Goal: Complete application form

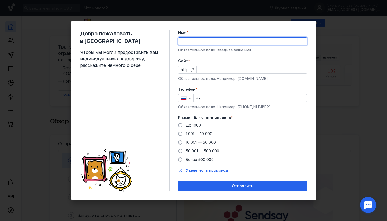
click at [177, 57] on div "Добро пожаловать в Sendsay Чтобы мы могли предоставить вам индивидуальную подде…" at bounding box center [193, 110] width 244 height 179
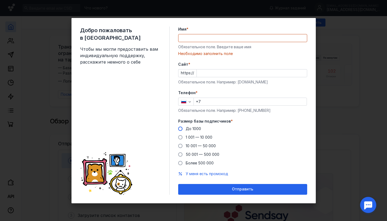
click at [181, 129] on span at bounding box center [180, 129] width 4 height 4
click at [0, 0] on input "До 1000" at bounding box center [0, 0] width 0 height 0
click at [209, 103] on input "+7" at bounding box center [250, 102] width 113 height 8
type input "[PHONE_NUMBER]"
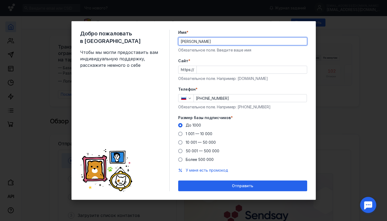
drag, startPoint x: 232, startPoint y: 42, endPoint x: 219, endPoint y: 42, distance: 12.4
click at [219, 42] on input "[PERSON_NAME]" at bounding box center [242, 42] width 128 height 8
drag, startPoint x: 211, startPoint y: 41, endPoint x: 193, endPoint y: 41, distance: 18.0
click at [193, 41] on input "[PERSON_NAME]" at bounding box center [242, 42] width 128 height 8
drag, startPoint x: 232, startPoint y: 41, endPoint x: 193, endPoint y: 39, distance: 39.5
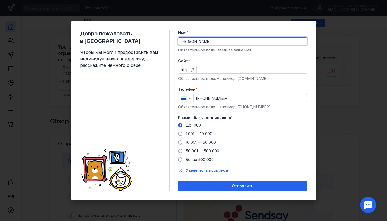
click at [193, 39] on input "[PERSON_NAME]" at bounding box center [242, 42] width 128 height 8
drag, startPoint x: 192, startPoint y: 41, endPoint x: 231, endPoint y: 41, distance: 38.7
click at [231, 41] on input "[PERSON_NAME]" at bounding box center [242, 42] width 128 height 8
type input "[PERSON_NAME]"
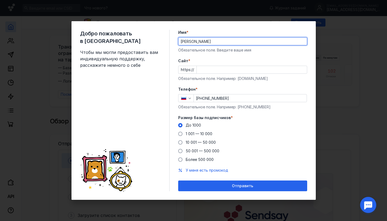
click at [189, 61] on span "*" at bounding box center [189, 60] width 2 height 5
click at [197, 66] on input "Cайт *" at bounding box center [252, 70] width 110 height 8
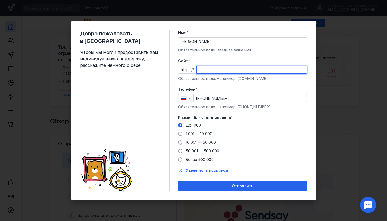
click at [210, 79] on div "Cайт * https:// Обязательное поле. Например: [DOMAIN_NAME]" at bounding box center [242, 69] width 129 height 23
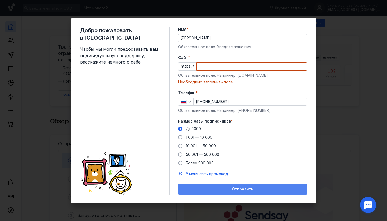
click at [246, 193] on div "Отправить" at bounding box center [242, 189] width 129 height 11
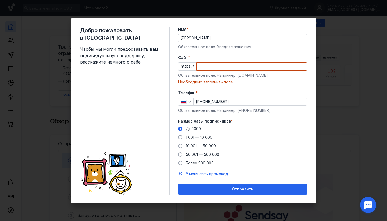
click at [326, 56] on div "Добро пожаловать в Sendsay Чтобы мы могли предоставить вам индивидуальную подде…" at bounding box center [193, 110] width 387 height 221
click at [114, 83] on div "Добро пожаловать в Sendsay Чтобы мы могли предоставить вам индивидуальную подде…" at bounding box center [124, 111] width 89 height 168
click at [92, 92] on div "Добро пожаловать в Sendsay Чтобы мы могли предоставить вам индивидуальную подде…" at bounding box center [124, 111] width 89 height 168
drag, startPoint x: 80, startPoint y: 103, endPoint x: 77, endPoint y: 104, distance: 3.6
click at [79, 103] on div "Добро пожаловать в Sendsay Чтобы мы могли предоставить вам индивидуальную подде…" at bounding box center [193, 111] width 244 height 186
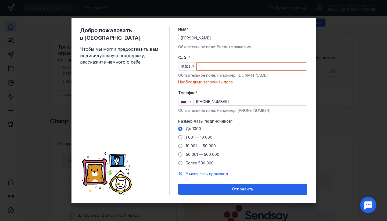
click at [77, 104] on div "Добро пожаловать в Sendsay Чтобы мы могли предоставить вам индивидуальную подде…" at bounding box center [193, 111] width 244 height 186
click at [75, 105] on div "Добро пожаловать в Sendsay Чтобы мы могли предоставить вам индивидуальную подде…" at bounding box center [193, 111] width 244 height 186
click at [74, 105] on div "Добро пожаловать в Sendsay Чтобы мы могли предоставить вам индивидуальную подде…" at bounding box center [193, 111] width 244 height 186
click at [52, 71] on div "Добро пожаловать в Sendsay Чтобы мы могли предоставить вам индивидуальную подде…" at bounding box center [193, 110] width 387 height 221
click at [323, 117] on div "Добро пожаловать в Sendsay Чтобы мы могли предоставить вам индивидуальную подде…" at bounding box center [193, 110] width 387 height 221
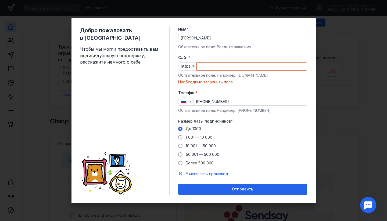
click at [320, 116] on div "Добро пожаловать в Sendsay Чтобы мы могли предоставить вам индивидуальную подде…" at bounding box center [193, 110] width 387 height 221
click at [321, 115] on div "Добро пожаловать в Sendsay Чтобы мы могли предоставить вам индивидуальную подде…" at bounding box center [193, 110] width 387 height 221
drag, startPoint x: 88, startPoint y: 57, endPoint x: 91, endPoint y: 49, distance: 7.8
click at [85, 59] on div "Добро пожаловать в Sendsay Чтобы мы могли предоставить вам индивидуальную подде…" at bounding box center [124, 111] width 89 height 168
